Goal: Task Accomplishment & Management: Use online tool/utility

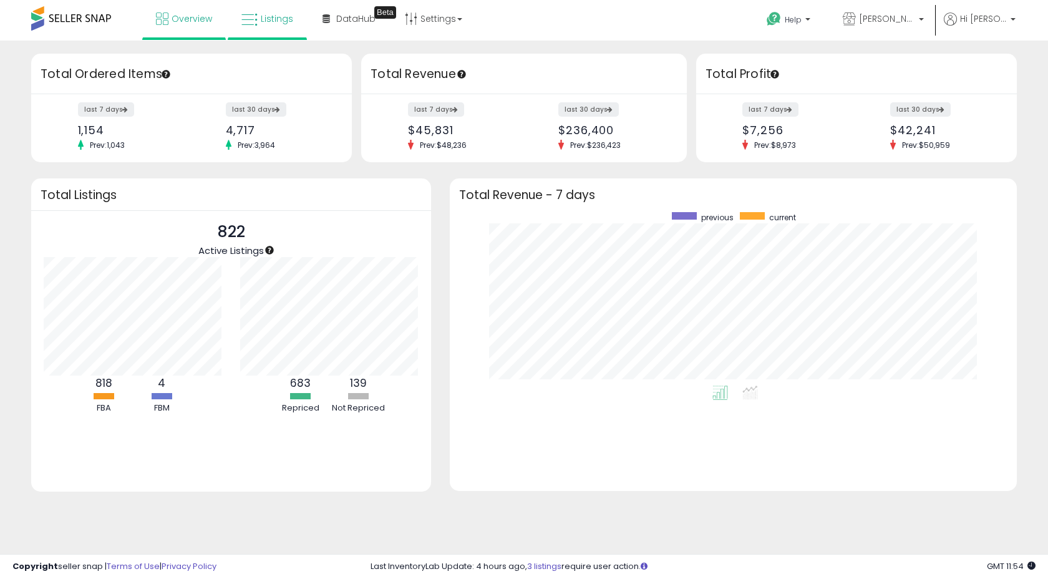
scroll to position [173, 542]
click at [282, 21] on span "Listings" at bounding box center [277, 18] width 32 height 12
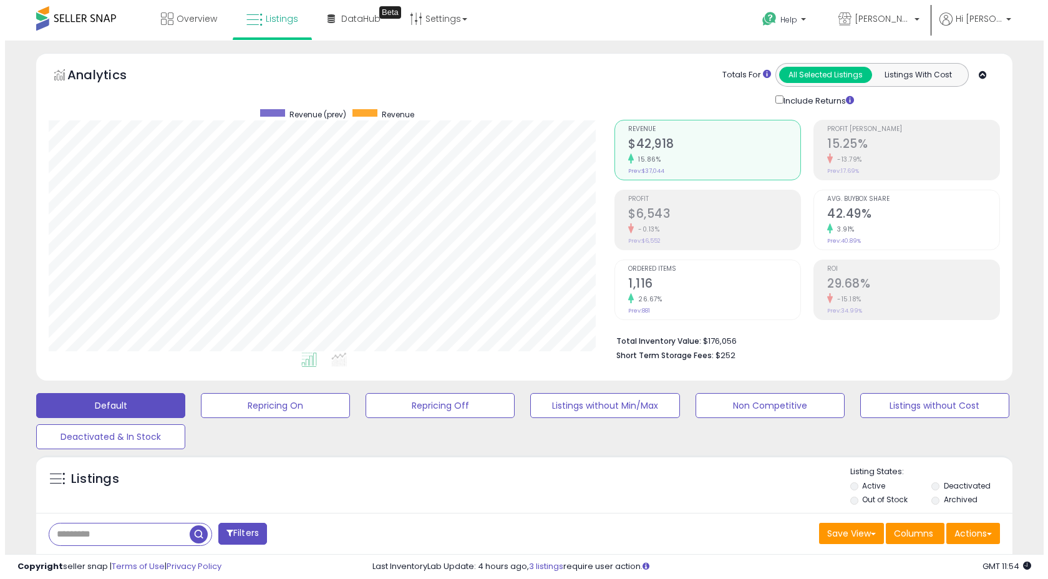
scroll to position [256, 566]
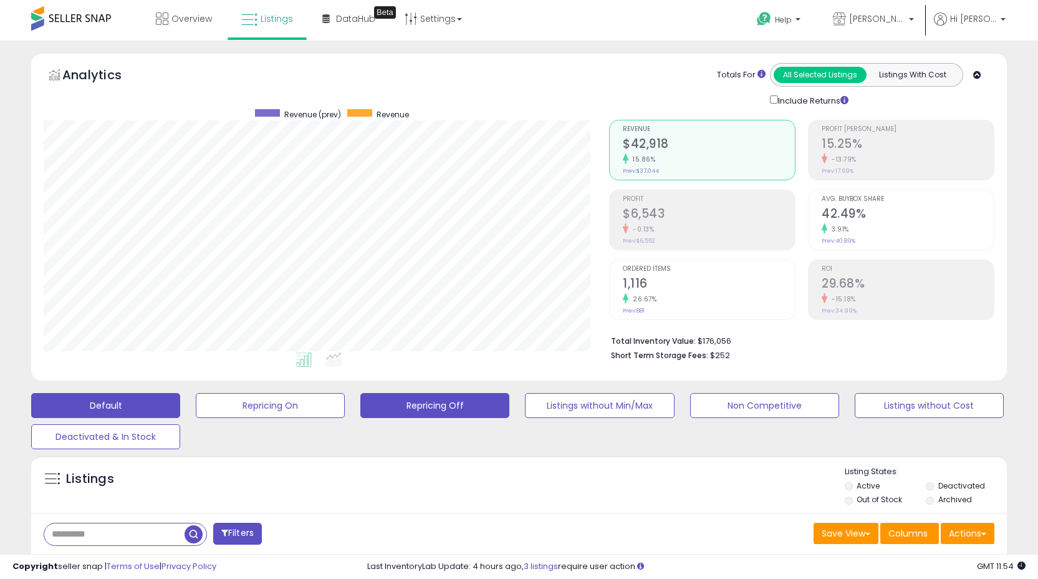
click at [451, 400] on button "Repricing Off" at bounding box center [434, 405] width 149 height 25
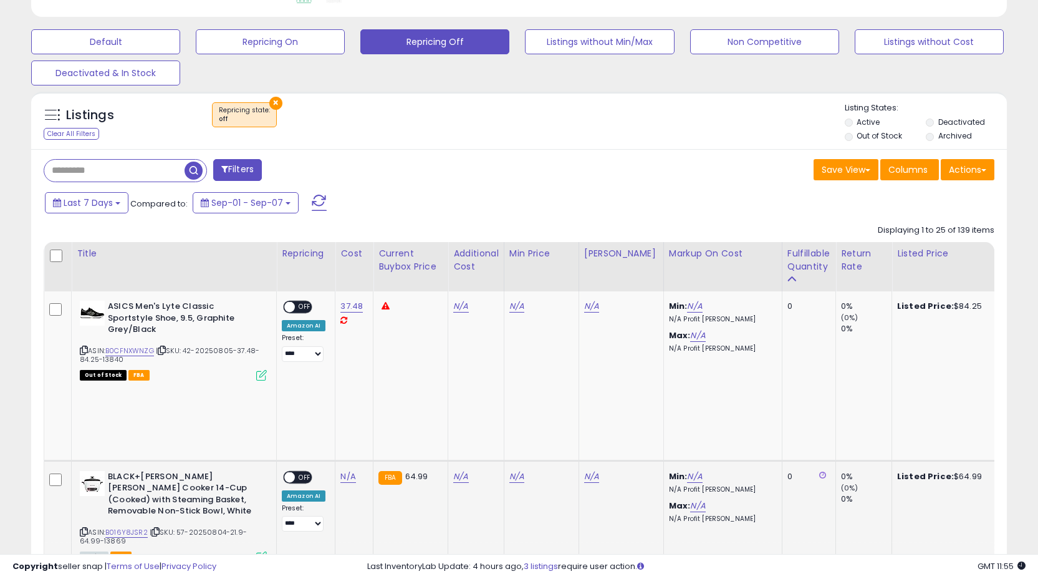
scroll to position [364, 0]
click at [796, 262] on div "Fulfillable Quantity" at bounding box center [809, 259] width 43 height 26
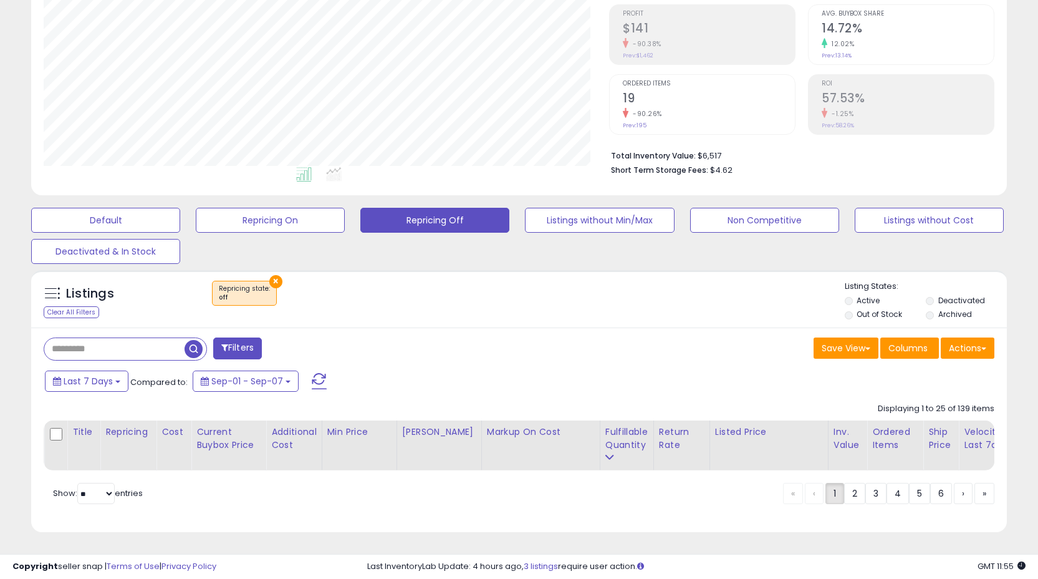
scroll to position [195, 0]
